Goal: Task Accomplishment & Management: Use online tool/utility

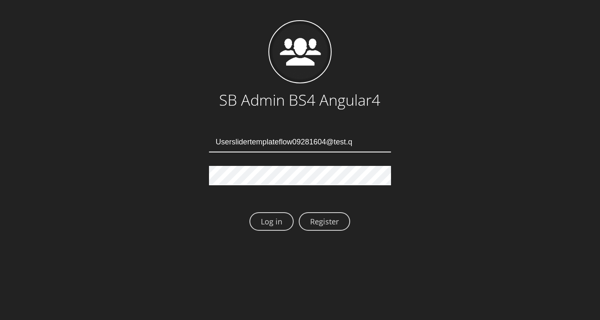
type input "Userslidertemplateflow09281604@test.qa"
type input "Userslidertemplateflow09281607@test.qa"
